Goal: Book appointment/travel/reservation

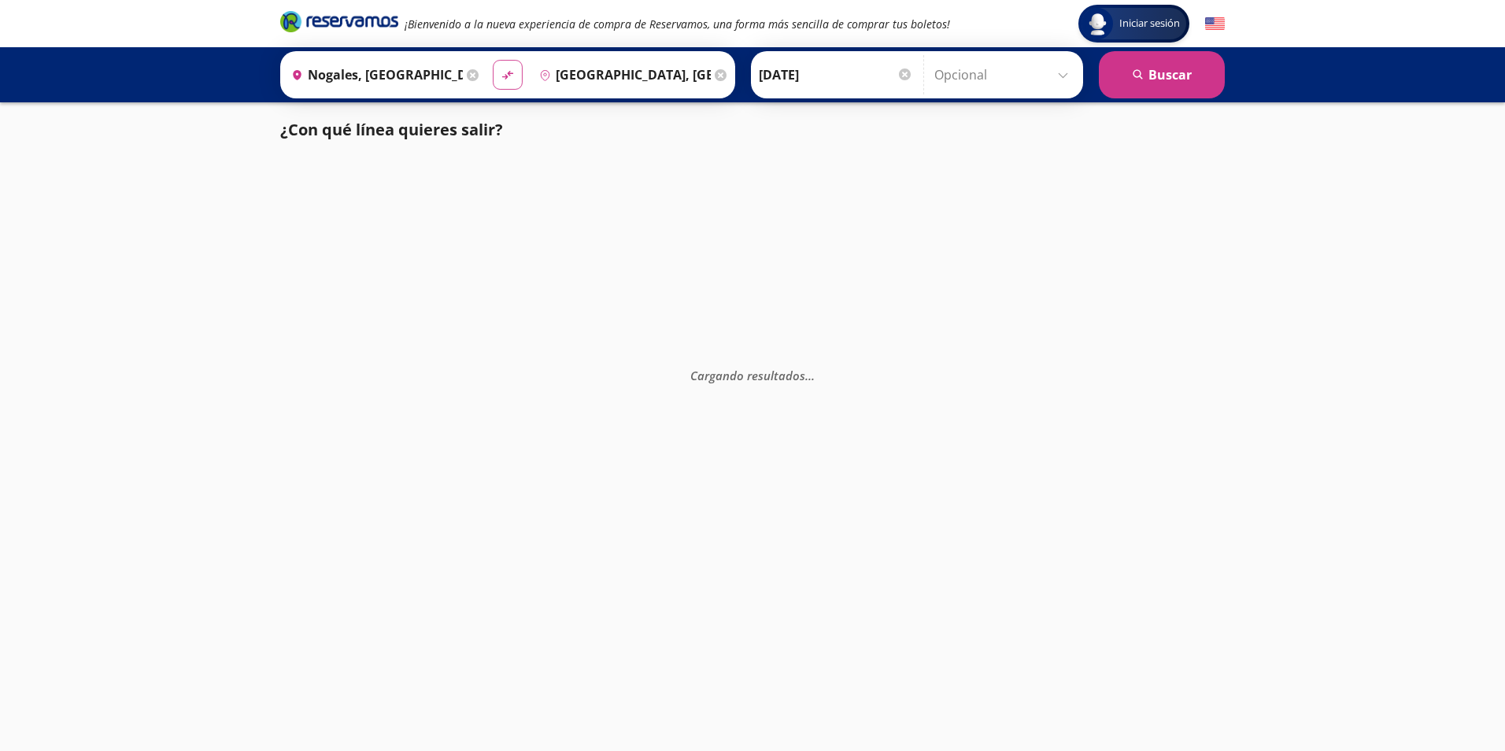
click at [504, 65] on button "material-symbols:compare-arrows-rounded" at bounding box center [508, 75] width 30 height 30
type input "[GEOGRAPHIC_DATA], [GEOGRAPHIC_DATA]"
type input "Nogales, [GEOGRAPHIC_DATA]"
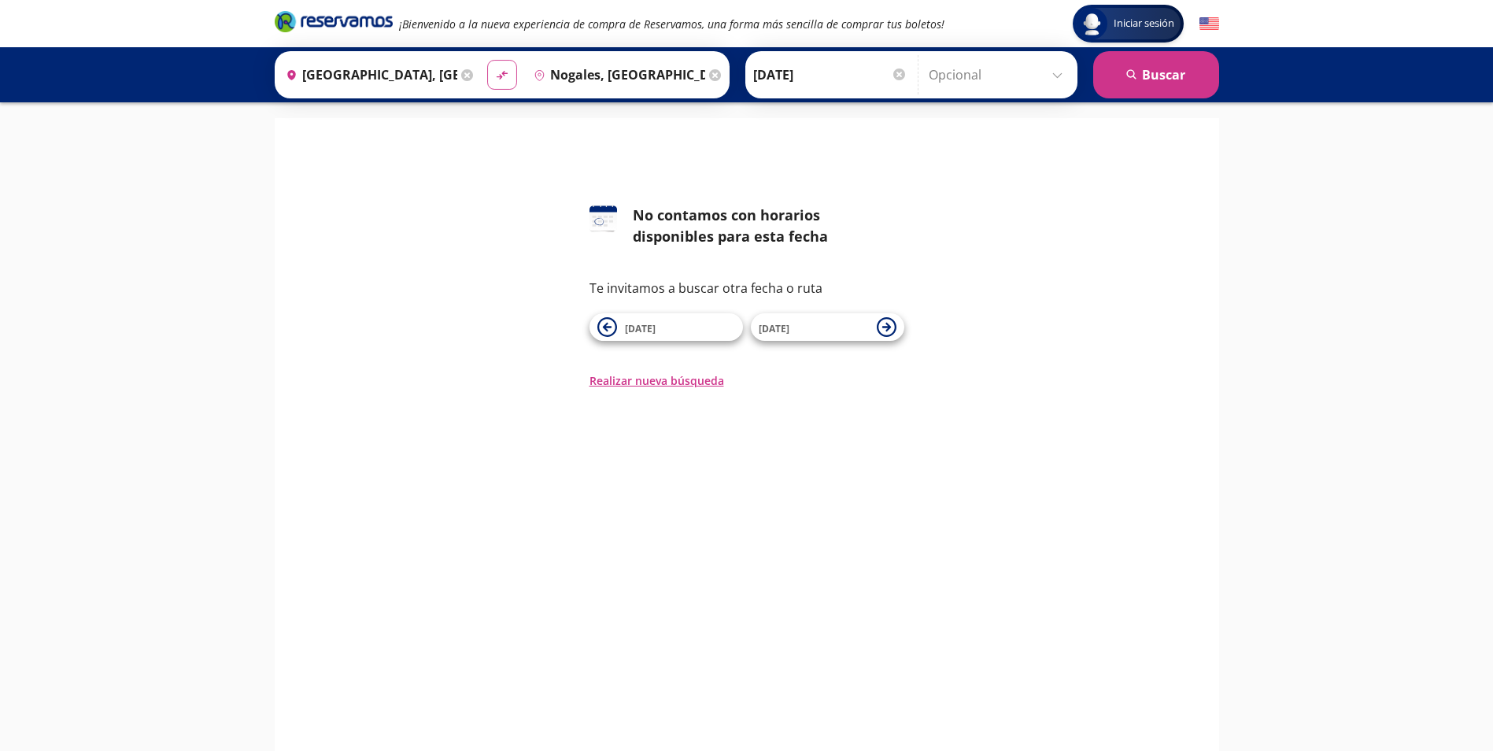
click at [505, 76] on icon "material-symbols:compare-arrows-rounded" at bounding box center [502, 75] width 14 height 15
type input "Nogales, [GEOGRAPHIC_DATA]"
type input "[GEOGRAPHIC_DATA], [GEOGRAPHIC_DATA]"
click at [1135, 68] on button "search [GEOGRAPHIC_DATA]" at bounding box center [1156, 74] width 126 height 47
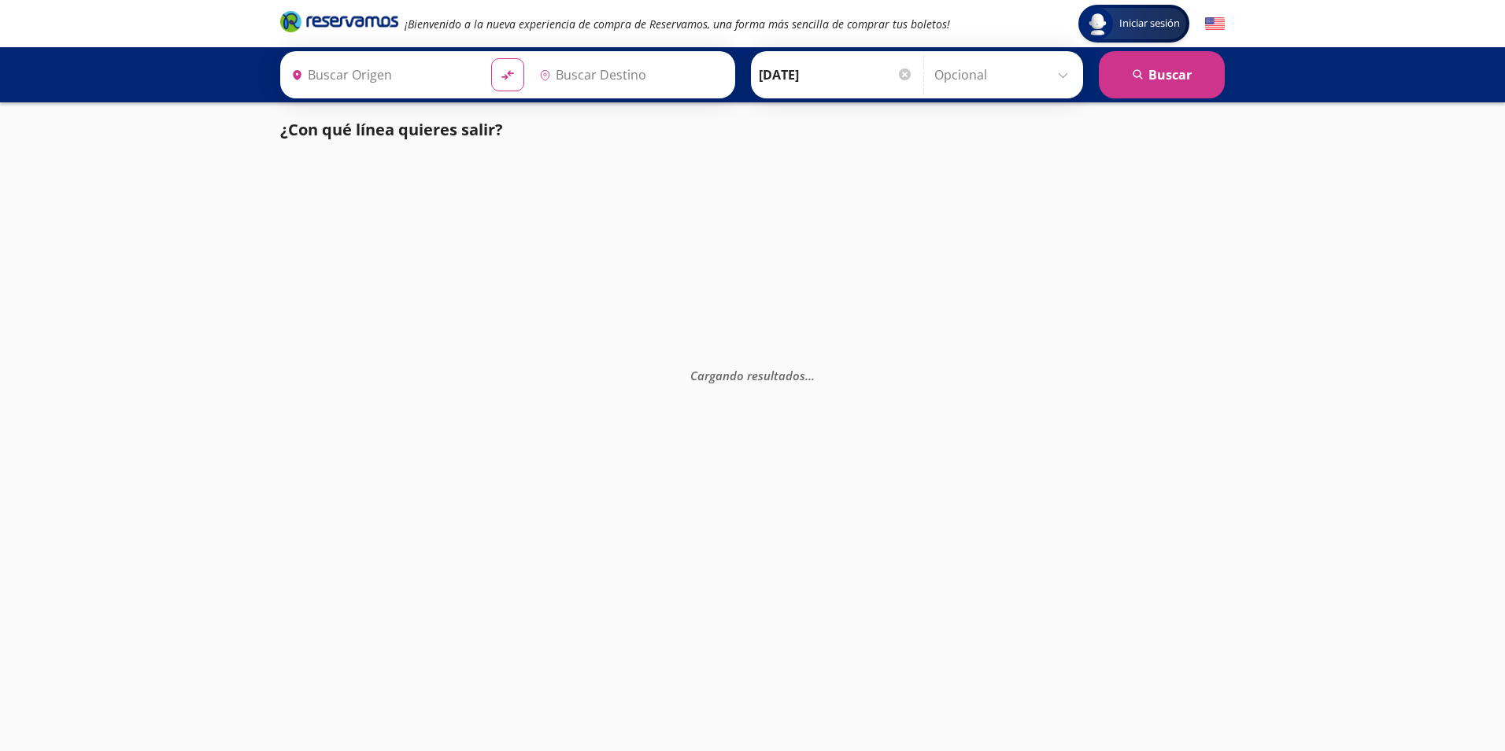
type input "Nogales, [GEOGRAPHIC_DATA]"
type input "[GEOGRAPHIC_DATA], [GEOGRAPHIC_DATA]"
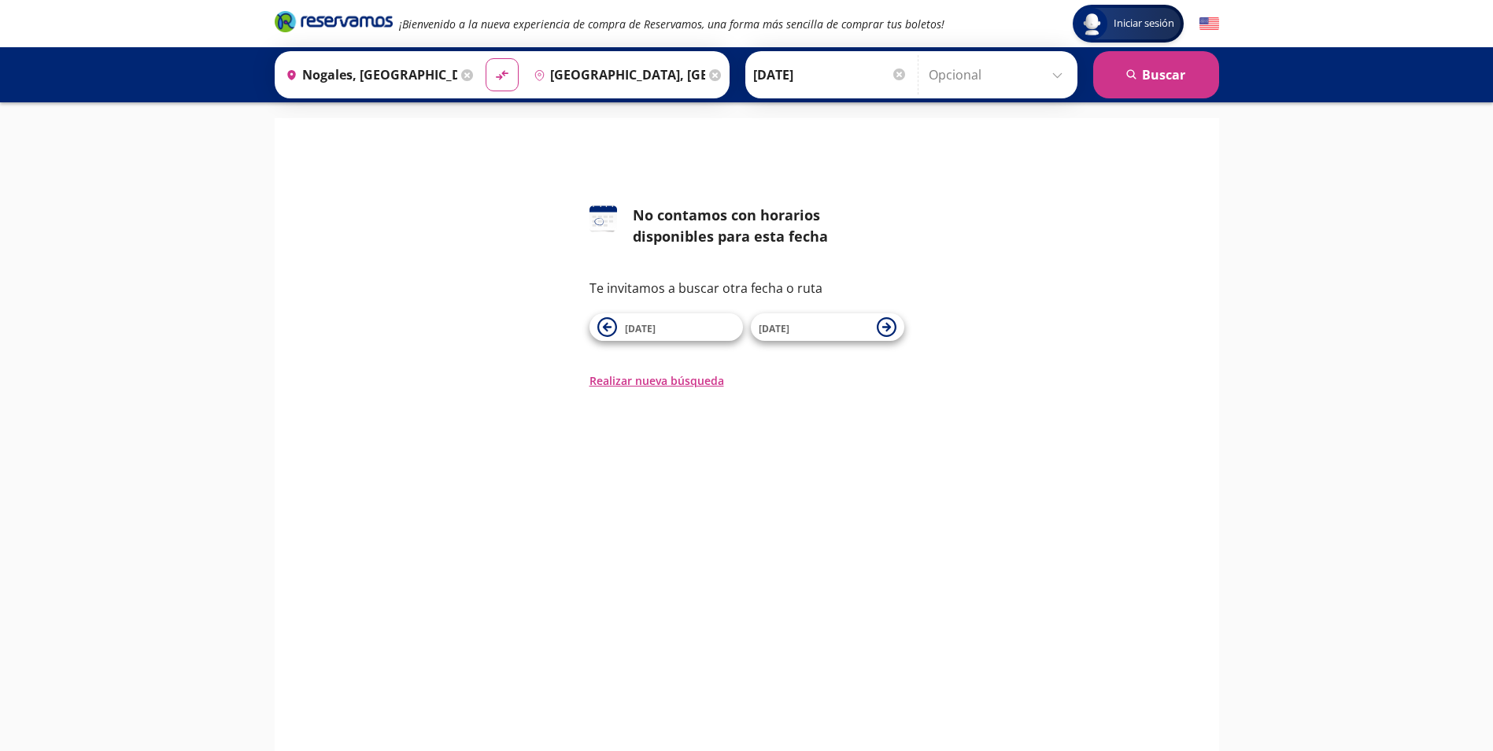
click at [611, 68] on input "[GEOGRAPHIC_DATA], [GEOGRAPHIC_DATA]" at bounding box center [616, 74] width 178 height 39
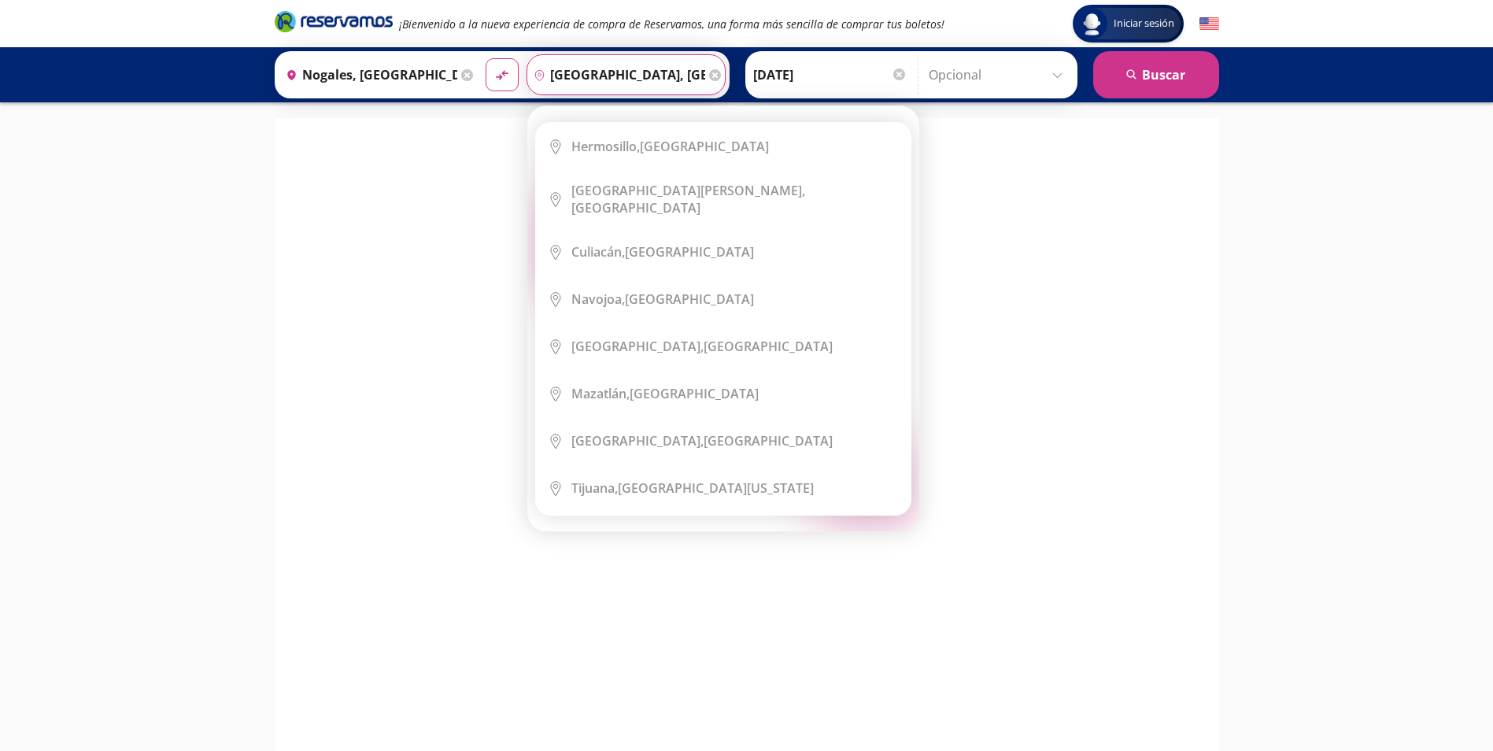
click at [713, 73] on icon at bounding box center [715, 75] width 12 height 12
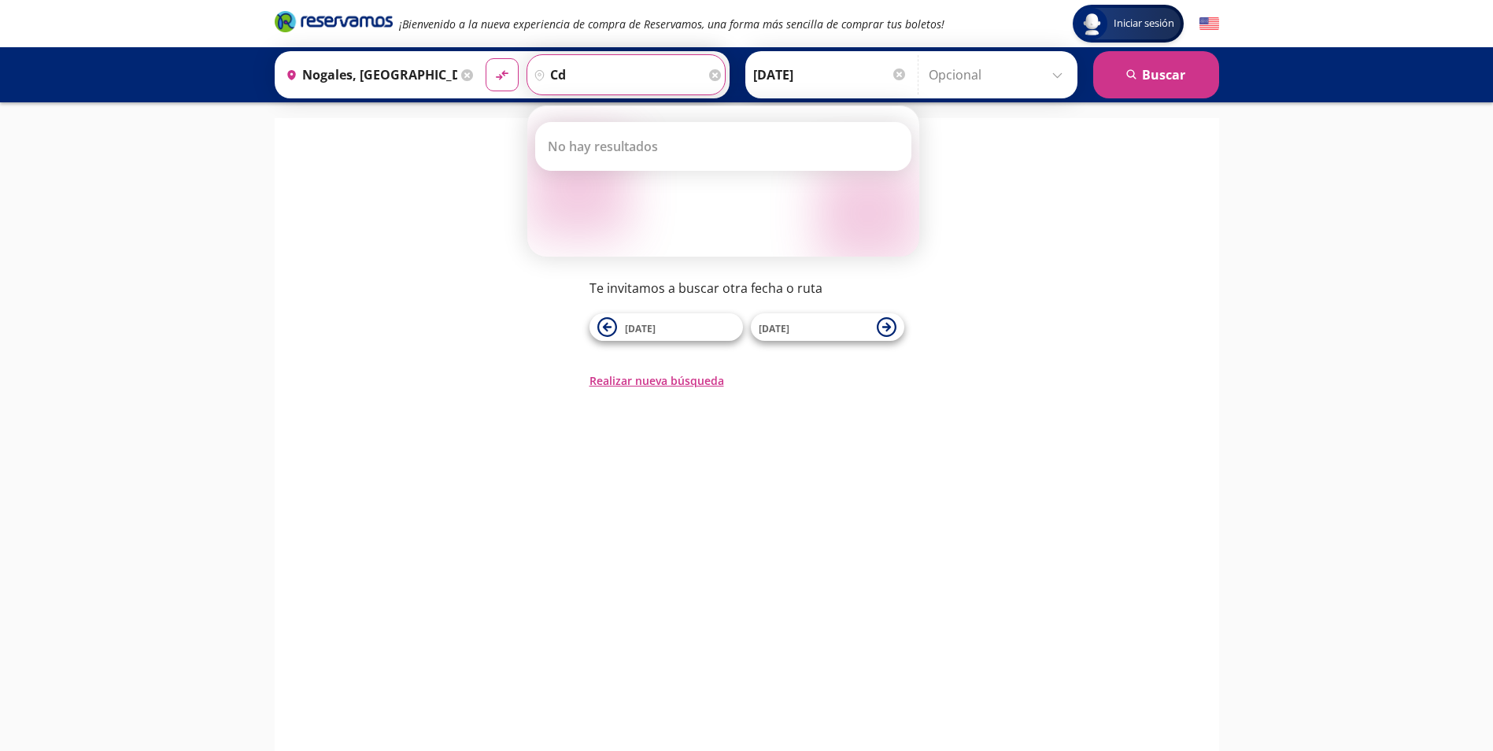
type input "c"
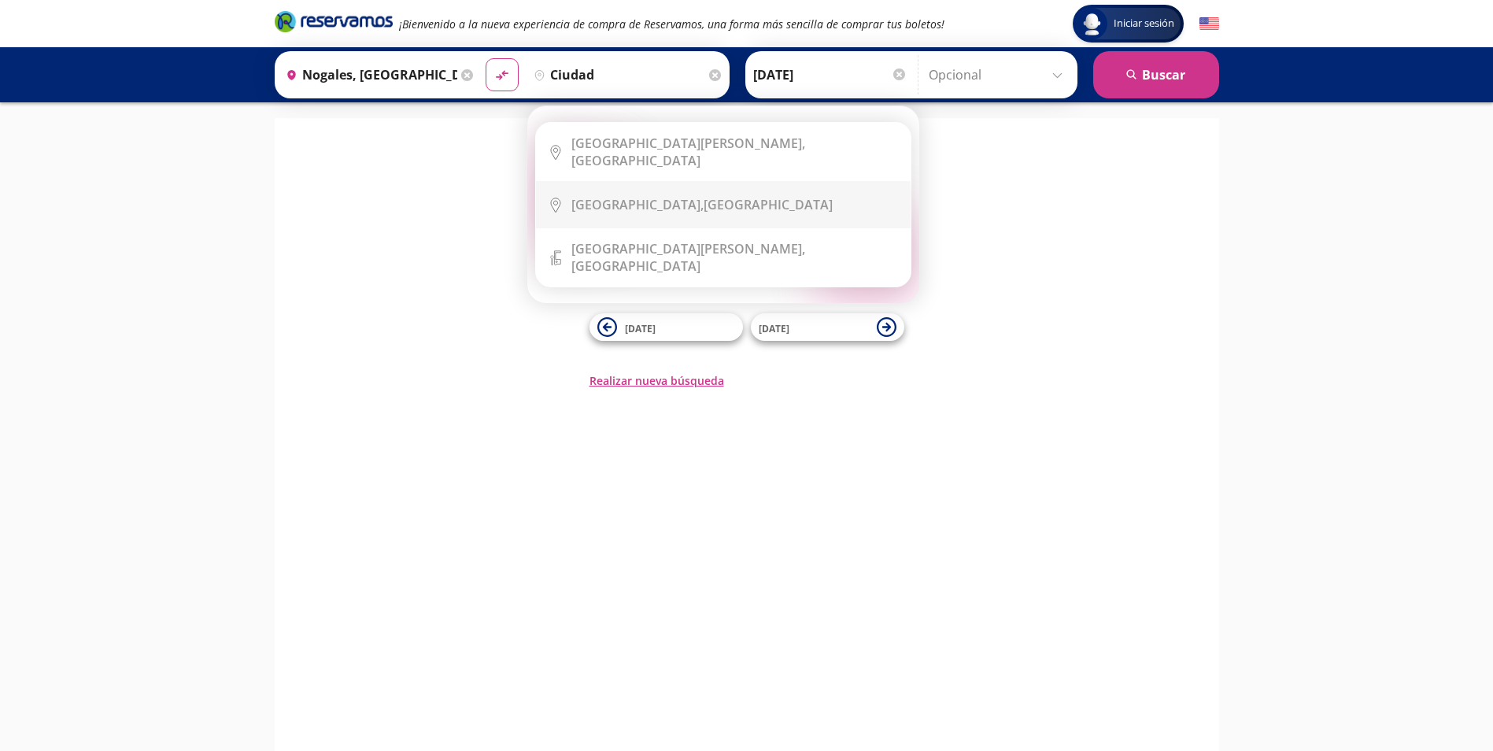
drag, startPoint x: 763, startPoint y: 202, endPoint x: 726, endPoint y: 198, distance: 37.2
click at [763, 201] on div "[GEOGRAPHIC_DATA], [GEOGRAPHIC_DATA]" at bounding box center [702, 204] width 261 height 17
type input "[GEOGRAPHIC_DATA], [GEOGRAPHIC_DATA]"
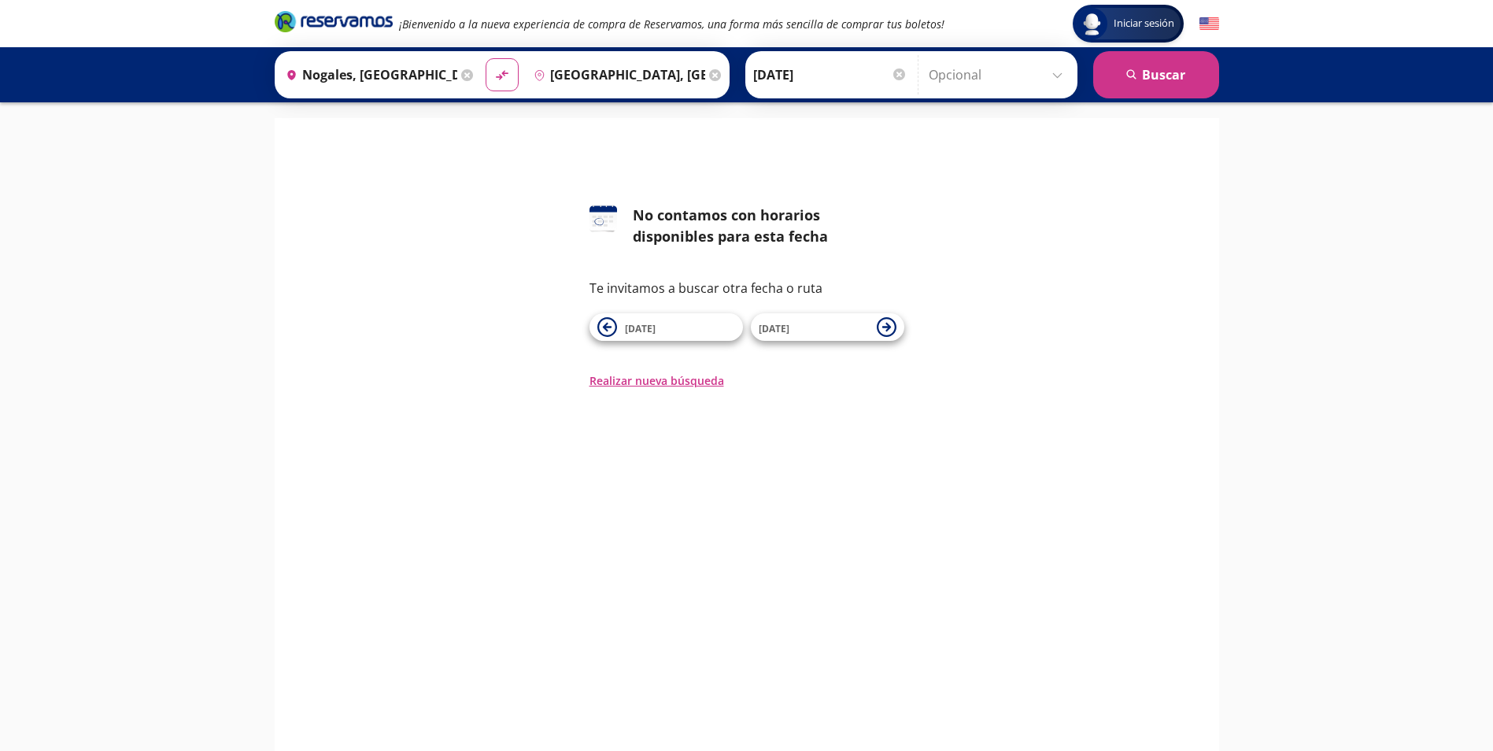
click at [821, 83] on input "[DATE]" at bounding box center [830, 74] width 154 height 39
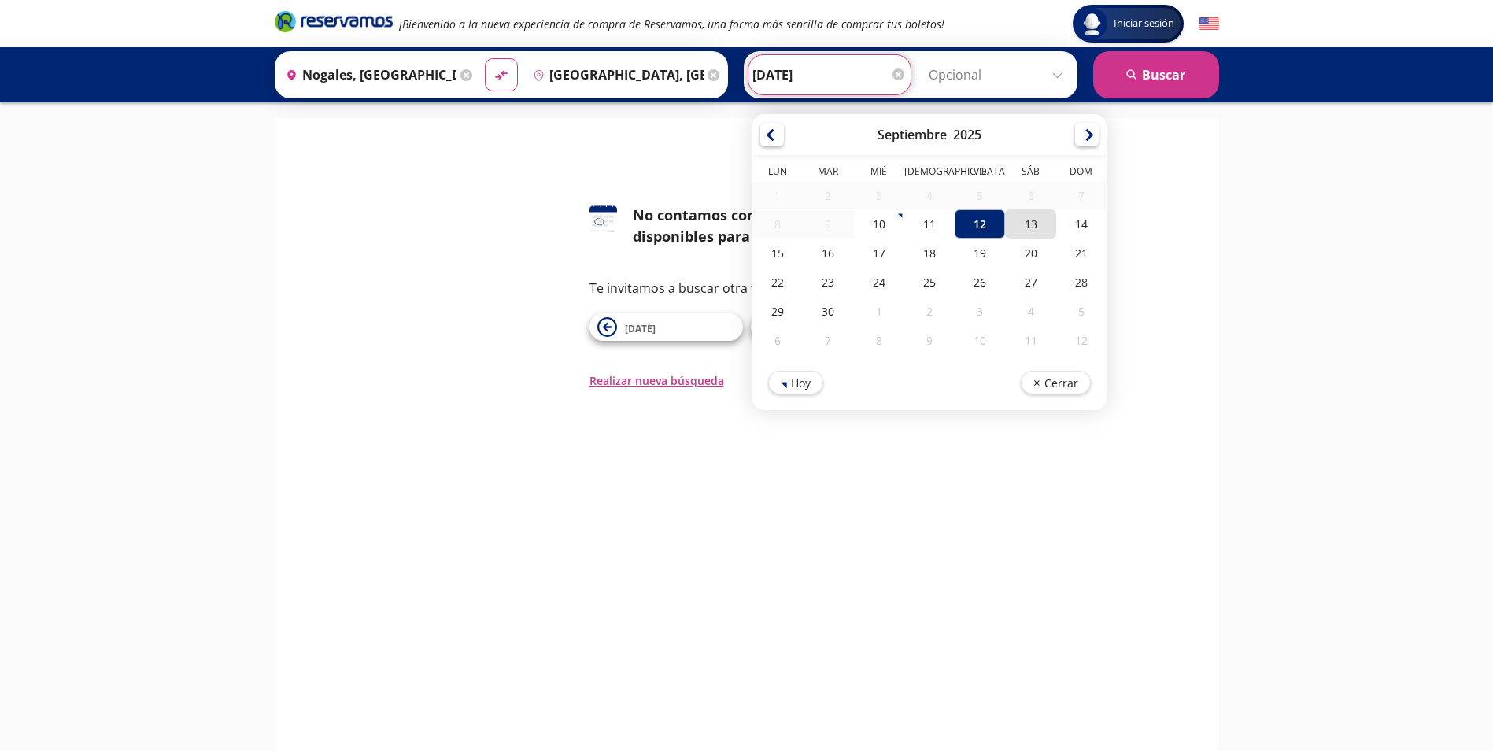
click at [1013, 228] on div "13" at bounding box center [1030, 223] width 50 height 29
click at [777, 74] on input "[DATE]" at bounding box center [830, 74] width 154 height 39
click at [924, 225] on div "11" at bounding box center [929, 223] width 50 height 29
type input "[DATE]"
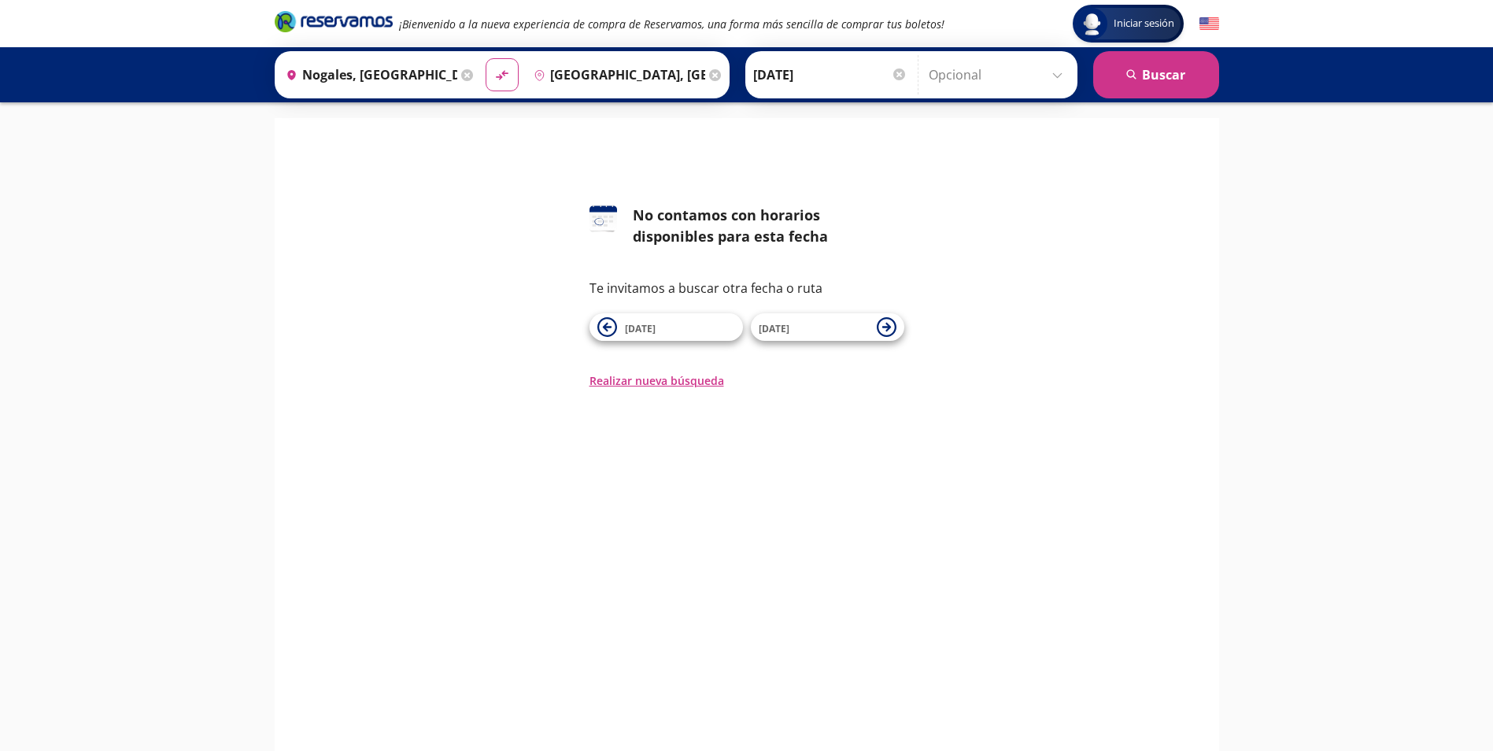
click at [867, 92] on input "[DATE]" at bounding box center [830, 74] width 154 height 39
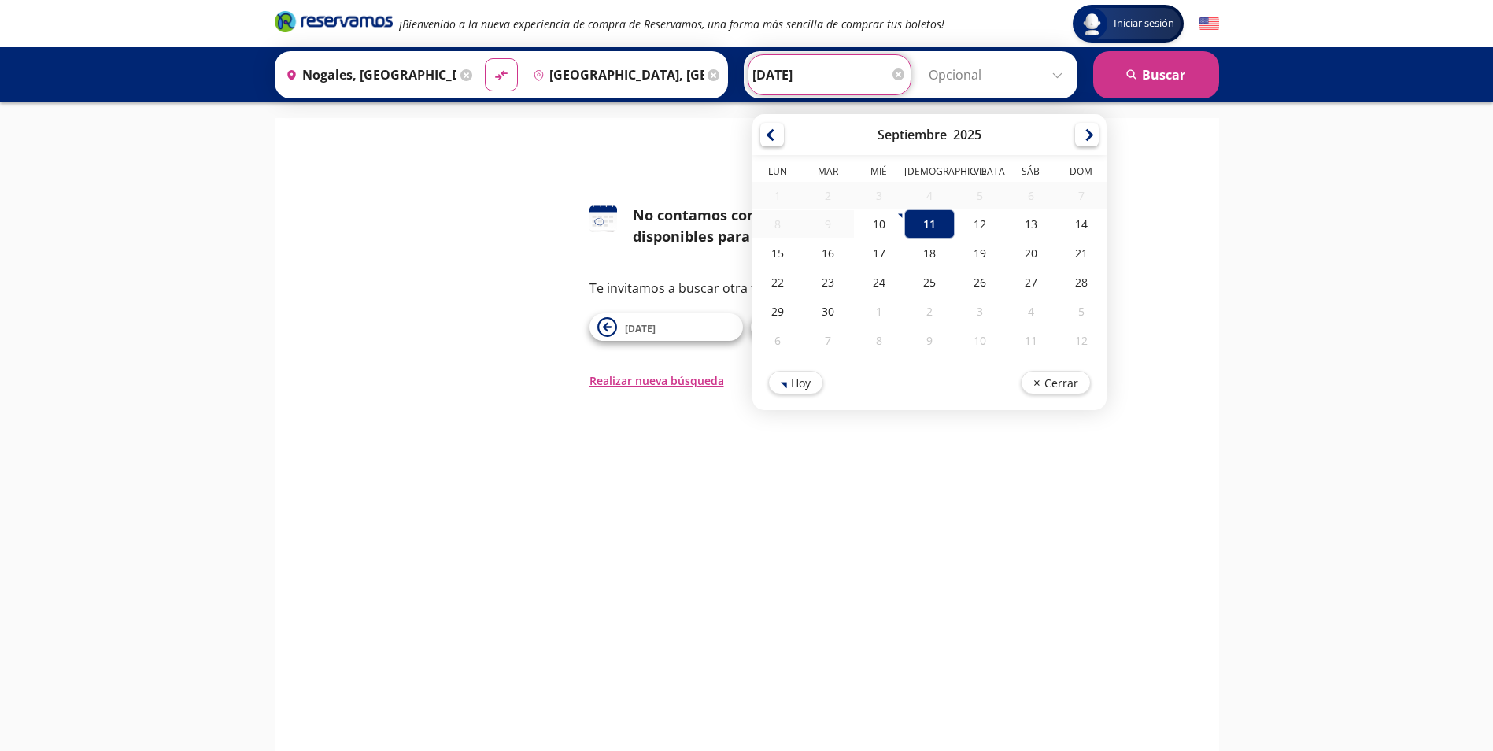
click at [867, 92] on input "[DATE]" at bounding box center [830, 74] width 154 height 39
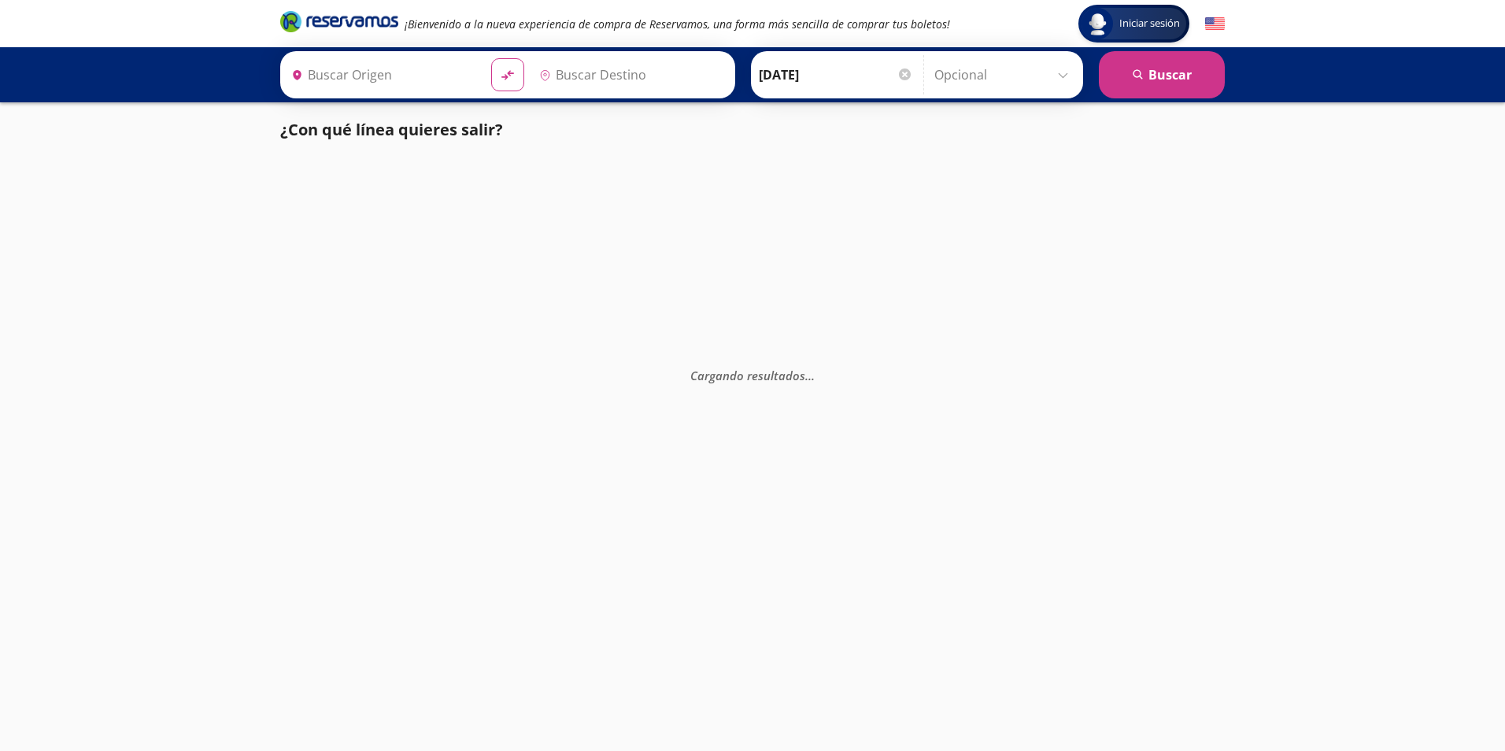
type input "Nogales, [GEOGRAPHIC_DATA]"
type input "[GEOGRAPHIC_DATA], [GEOGRAPHIC_DATA]"
